Goal: Browse casually

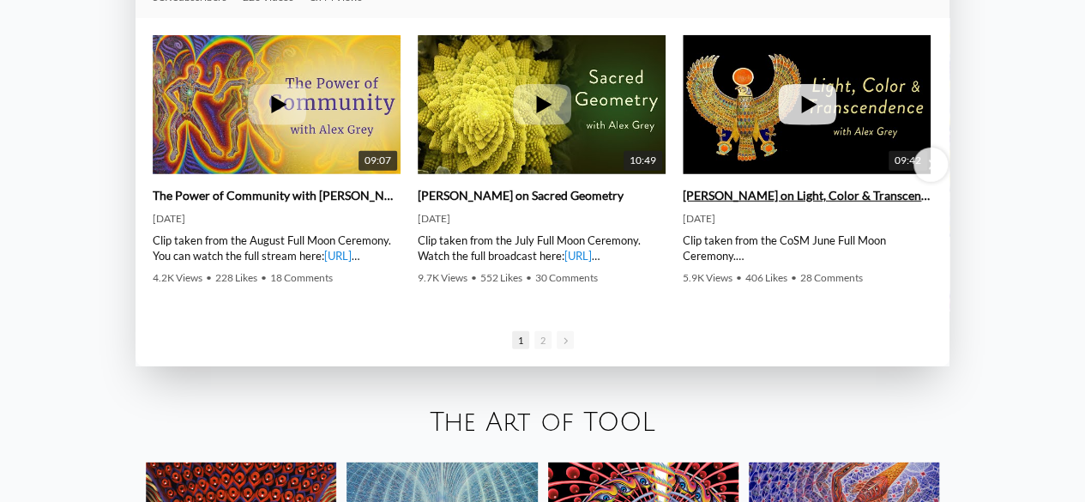
scroll to position [2230, 0]
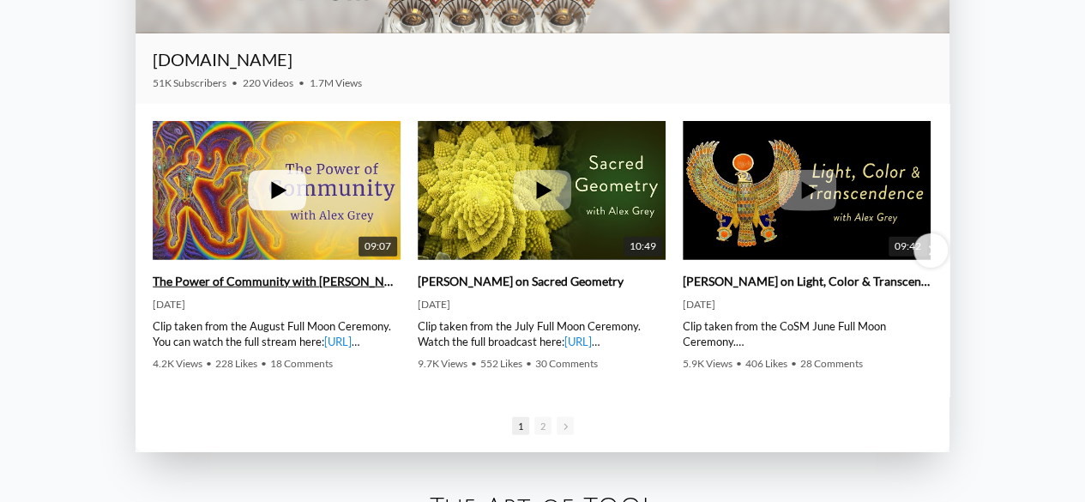
click at [281, 187] on icon at bounding box center [277, 190] width 58 height 41
click at [329, 282] on link "The Power of Community with [PERSON_NAME]" at bounding box center [277, 281] width 248 height 15
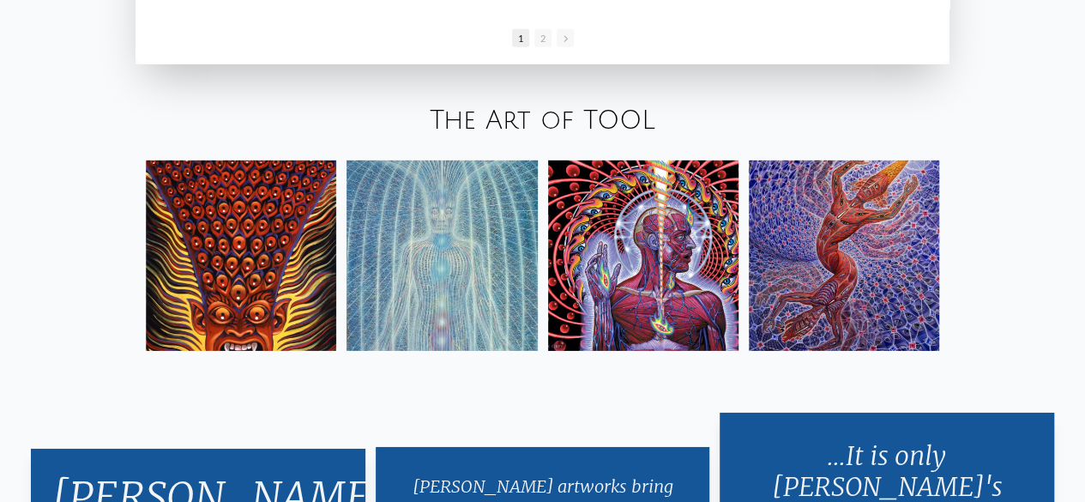
scroll to position [2659, 0]
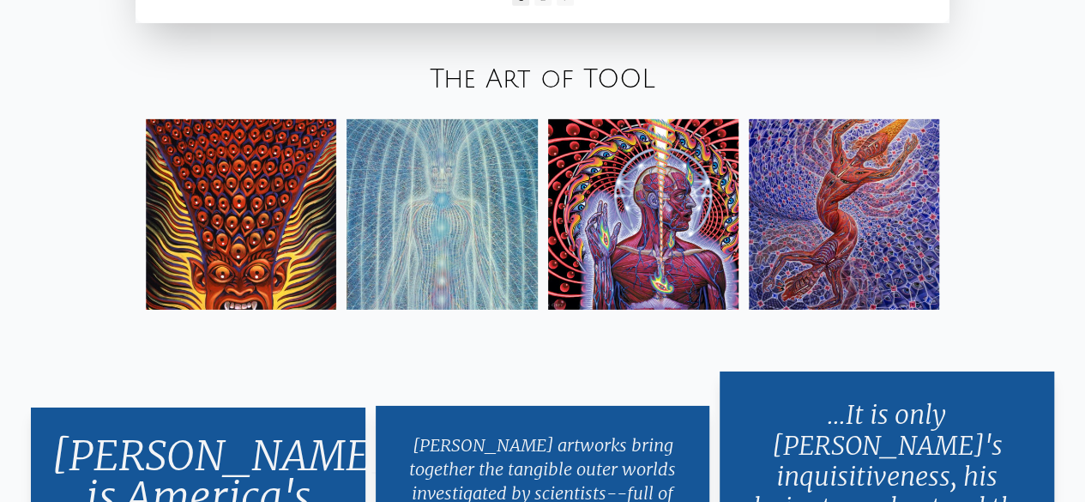
click at [662, 192] on img at bounding box center [643, 214] width 190 height 190
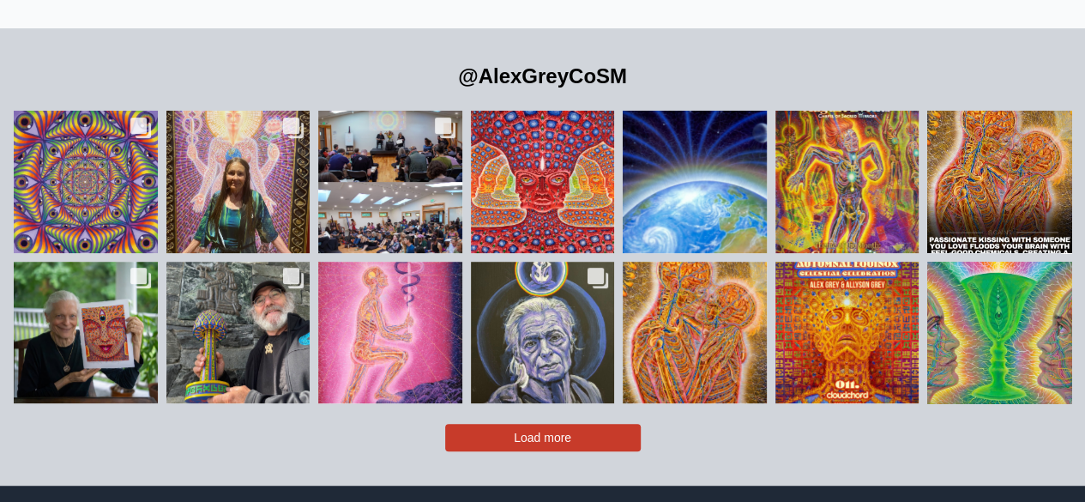
scroll to position [3509, 0]
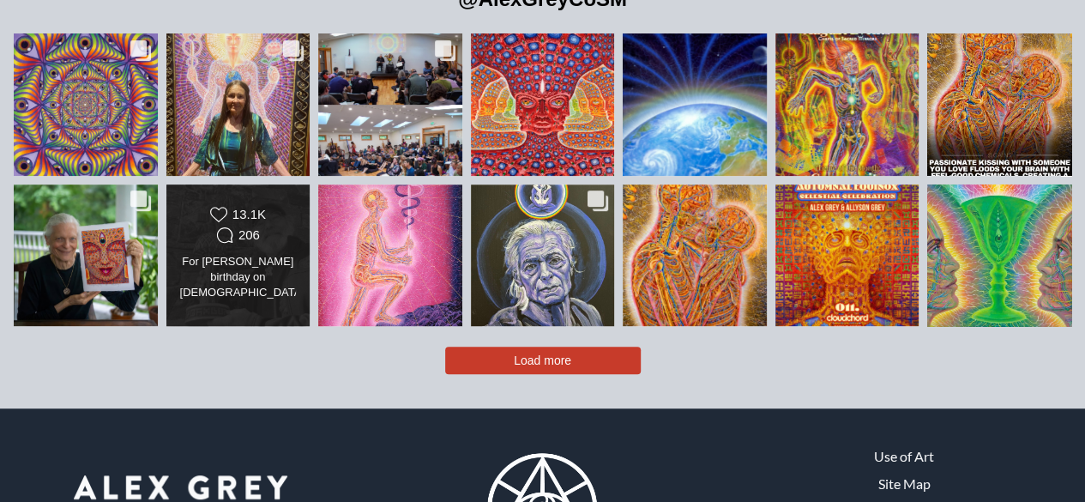
click at [255, 207] on div "13.1K" at bounding box center [248, 214] width 33 height 15
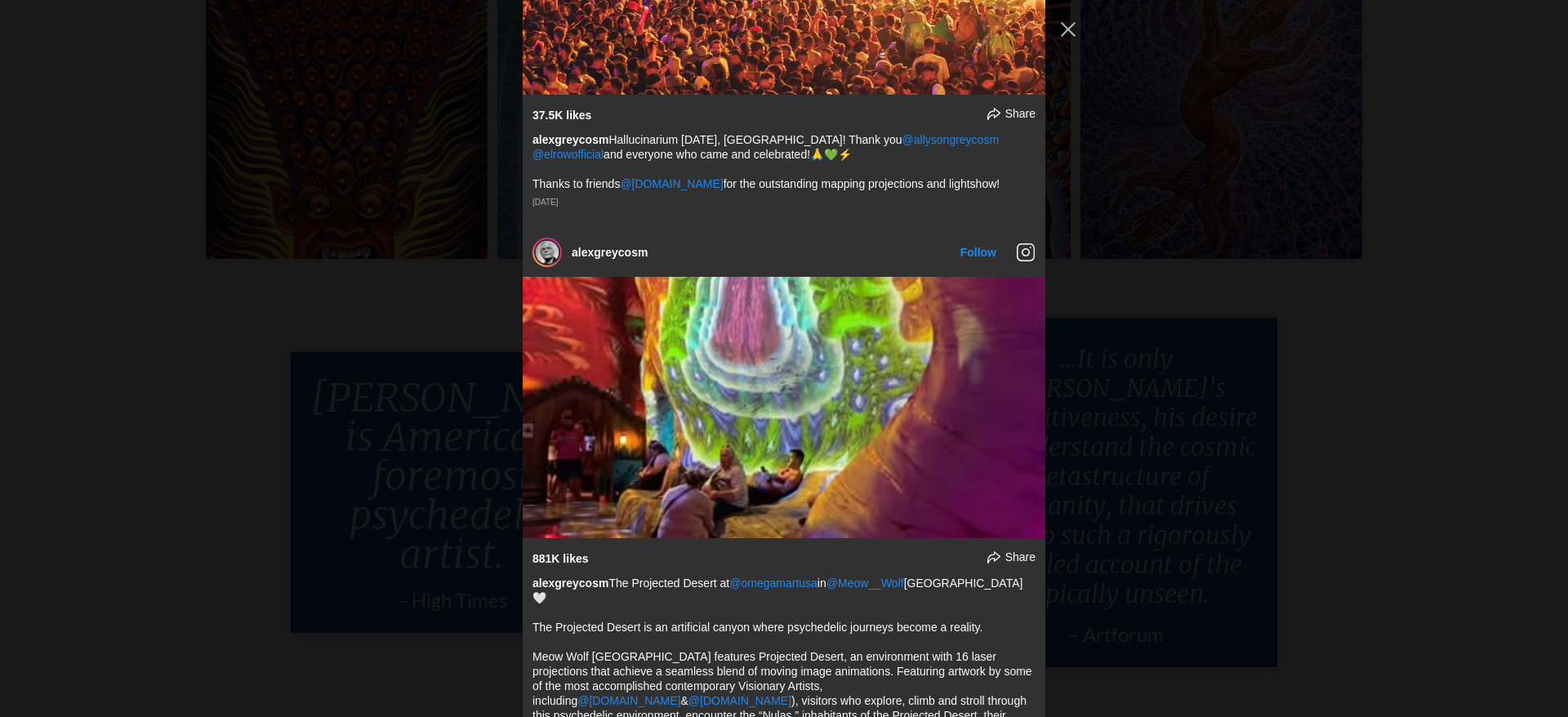
scroll to position [15145, 0]
